Goal: Find specific page/section: Find specific page/section

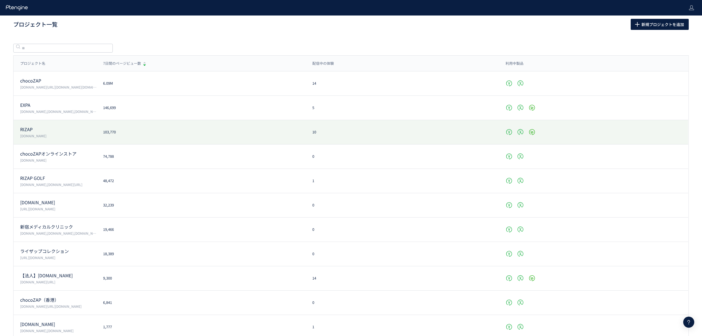
click at [33, 135] on p "[DOMAIN_NAME]" at bounding box center [58, 135] width 76 height 5
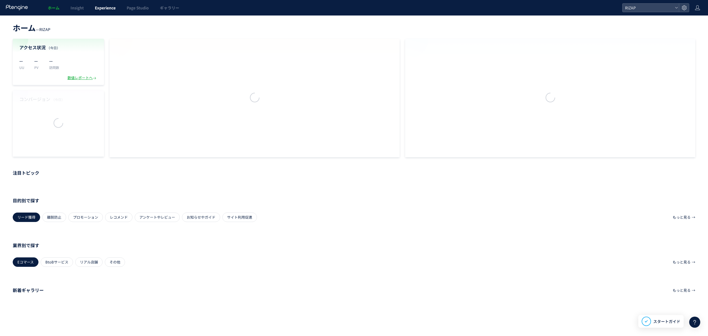
click at [96, 9] on span "Experience" at bounding box center [105, 8] width 21 height 6
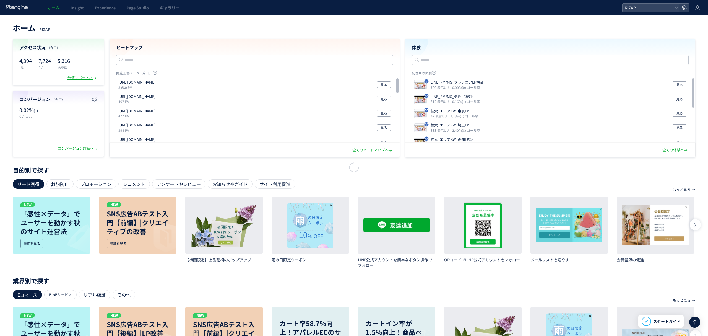
click at [105, 9] on div at bounding box center [354, 168] width 708 height 336
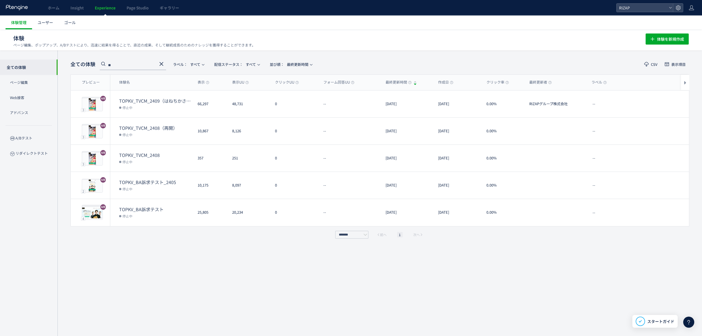
click at [161, 64] on use at bounding box center [162, 64] width 4 height 4
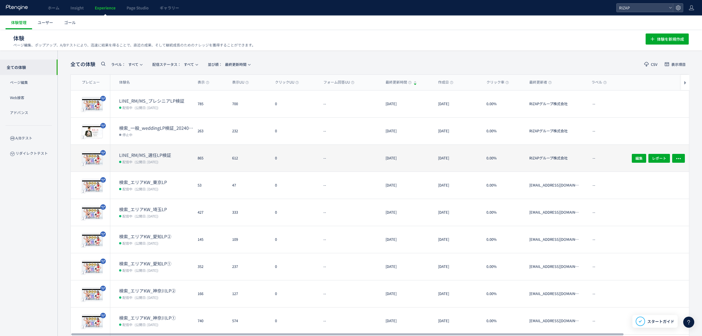
click at [149, 159] on span "(公開日: [DATE])" at bounding box center [147, 161] width 24 height 5
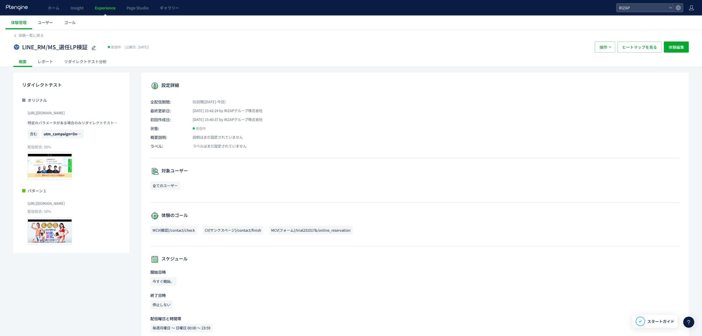
click at [47, 63] on div "レポート" at bounding box center [45, 61] width 27 height 11
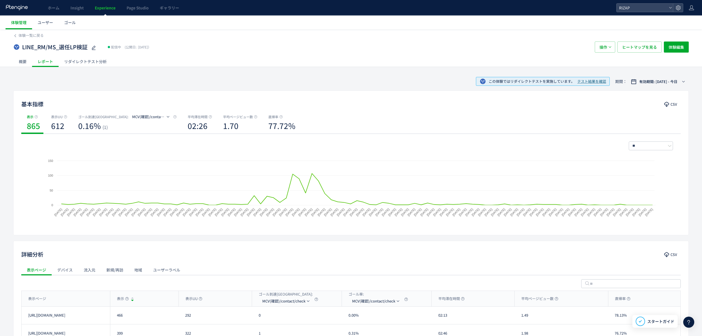
scroll to position [35, 0]
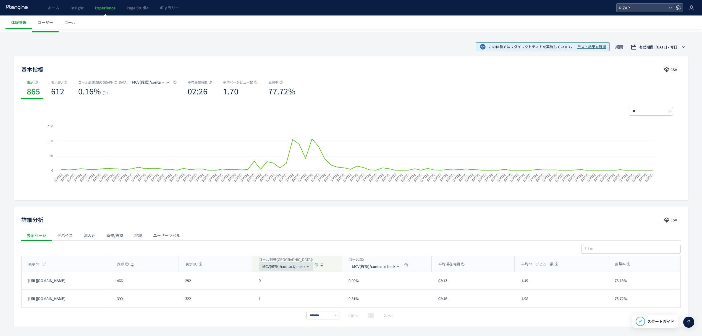
click at [289, 267] on span "MCV(確認)/contact/check" at bounding box center [283, 266] width 43 height 9
click at [286, 298] on li "CV(サンクスページ)/contact/finish" at bounding box center [286, 303] width 55 height 10
